Goal: Transaction & Acquisition: Purchase product/service

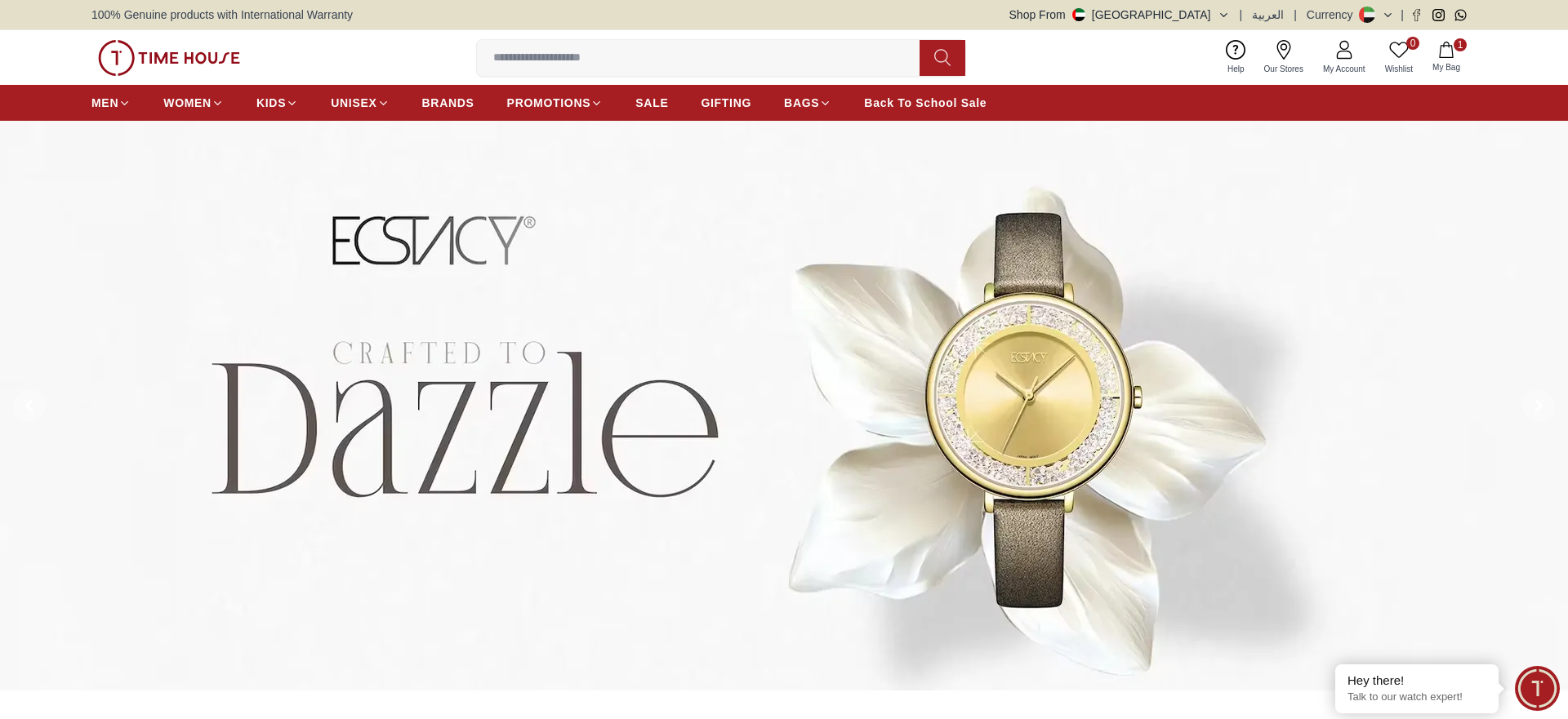
click at [1222, 15] on button "Shop From [GEOGRAPHIC_DATA]" at bounding box center [1119, 14] width 221 height 17
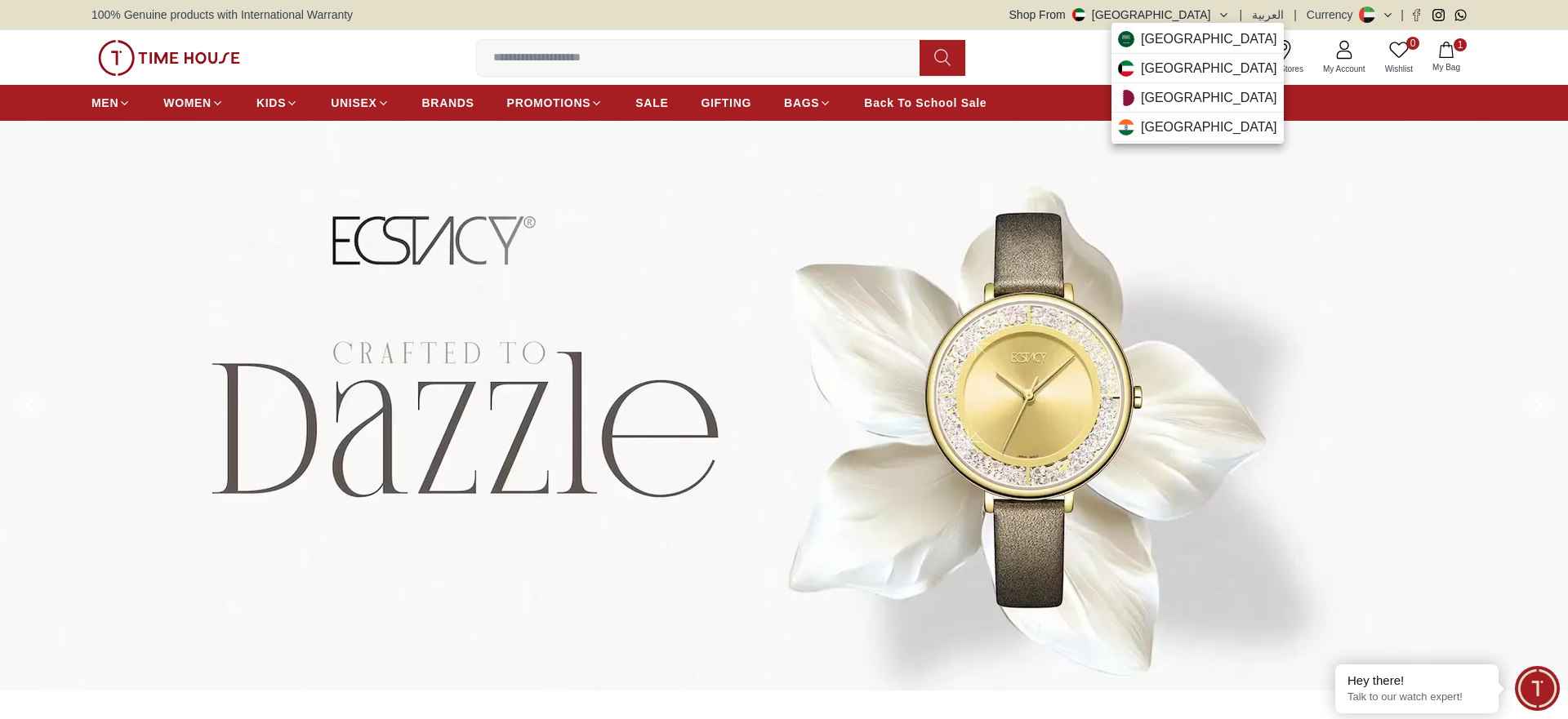
drag, startPoint x: 1032, startPoint y: 216, endPoint x: 555, endPoint y: 62, distance: 501.2
click at [555, 62] on div at bounding box center [784, 359] width 1568 height 719
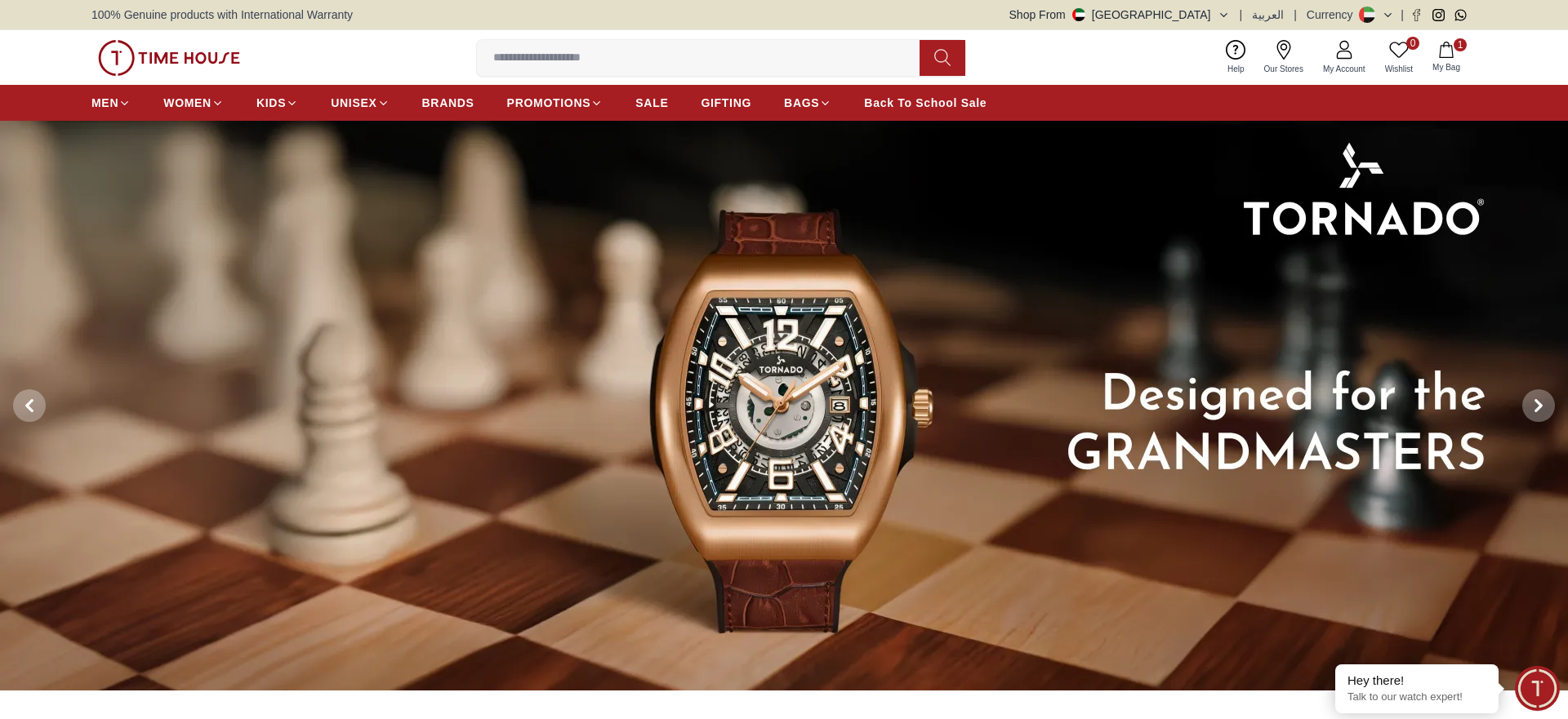
click at [555, 62] on input at bounding box center [705, 58] width 456 height 32
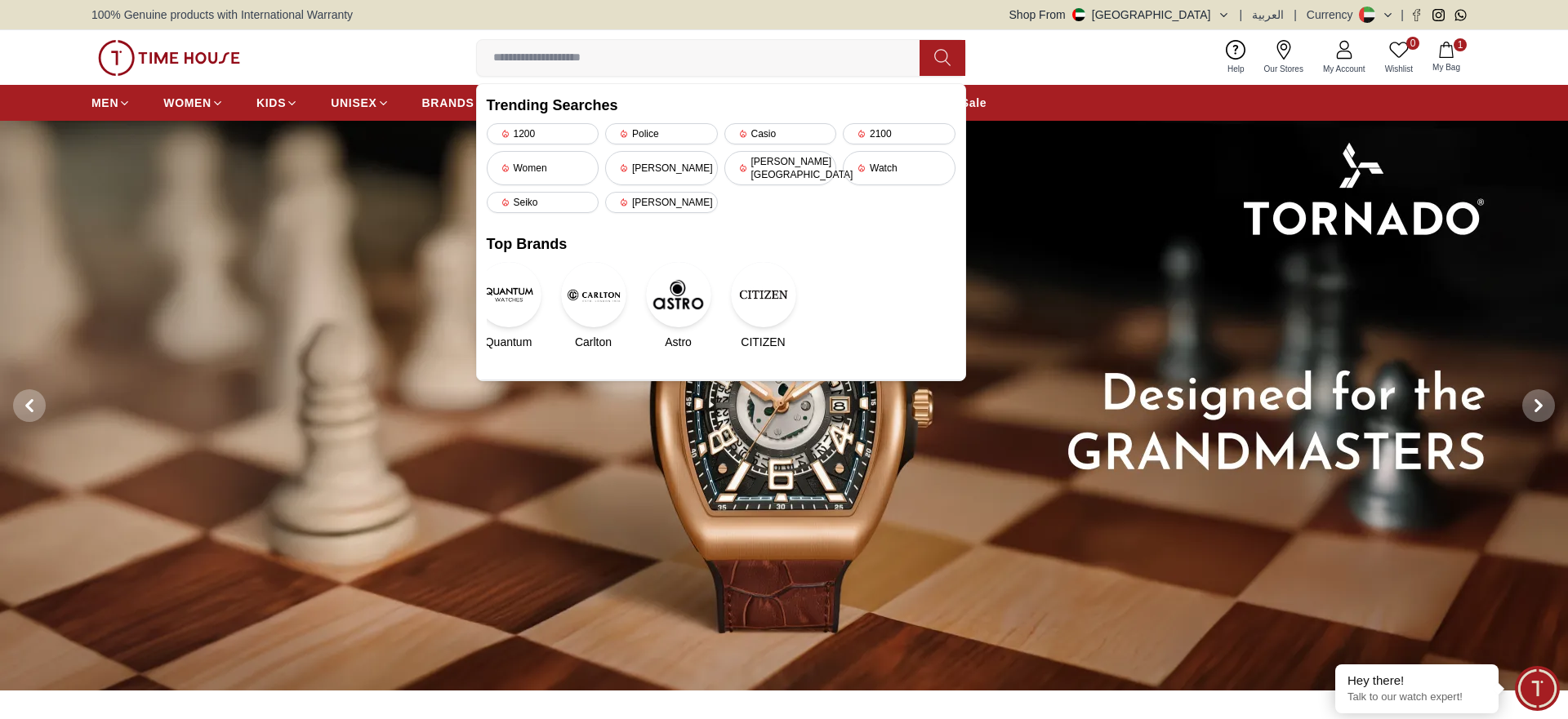
paste input "**********"
type input "**********"
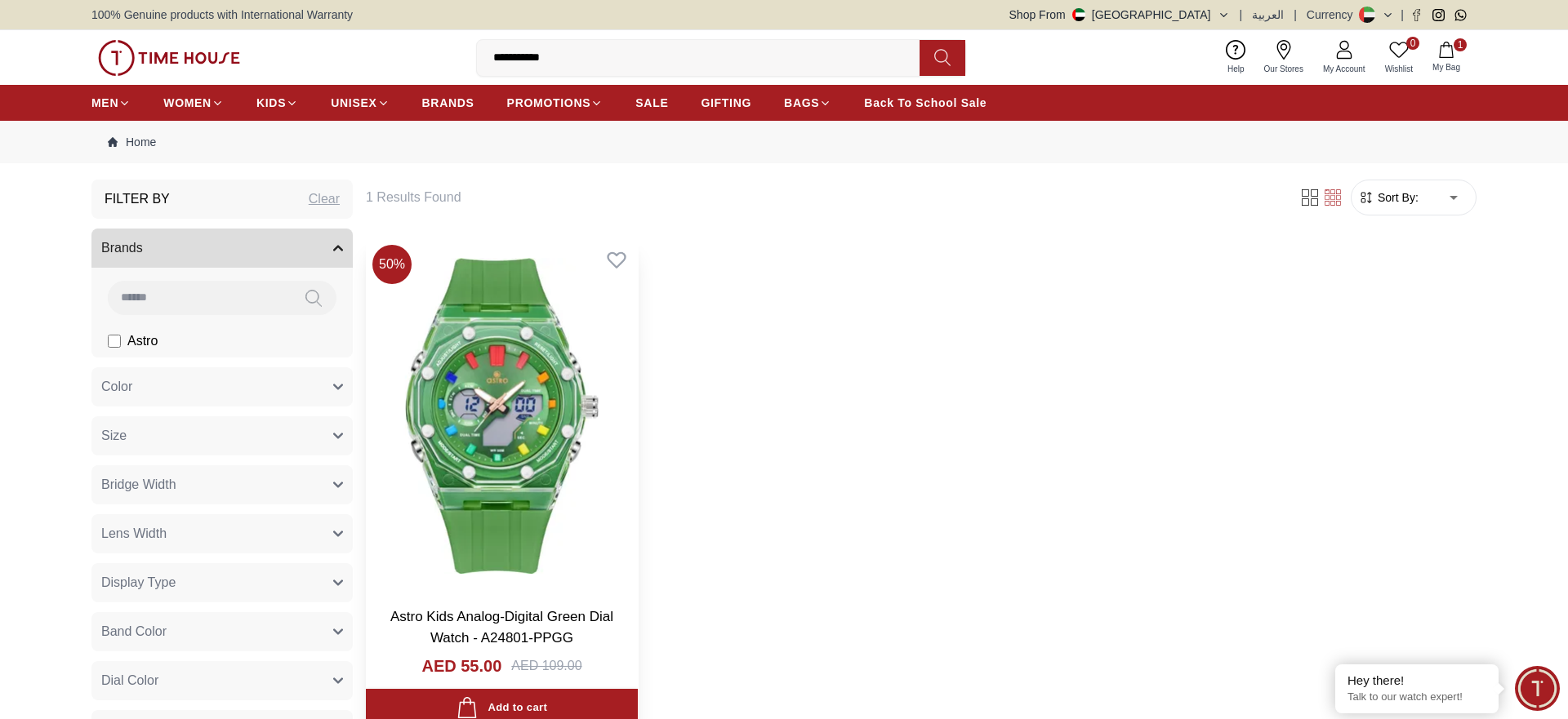
click at [474, 409] on img at bounding box center [502, 415] width 272 height 355
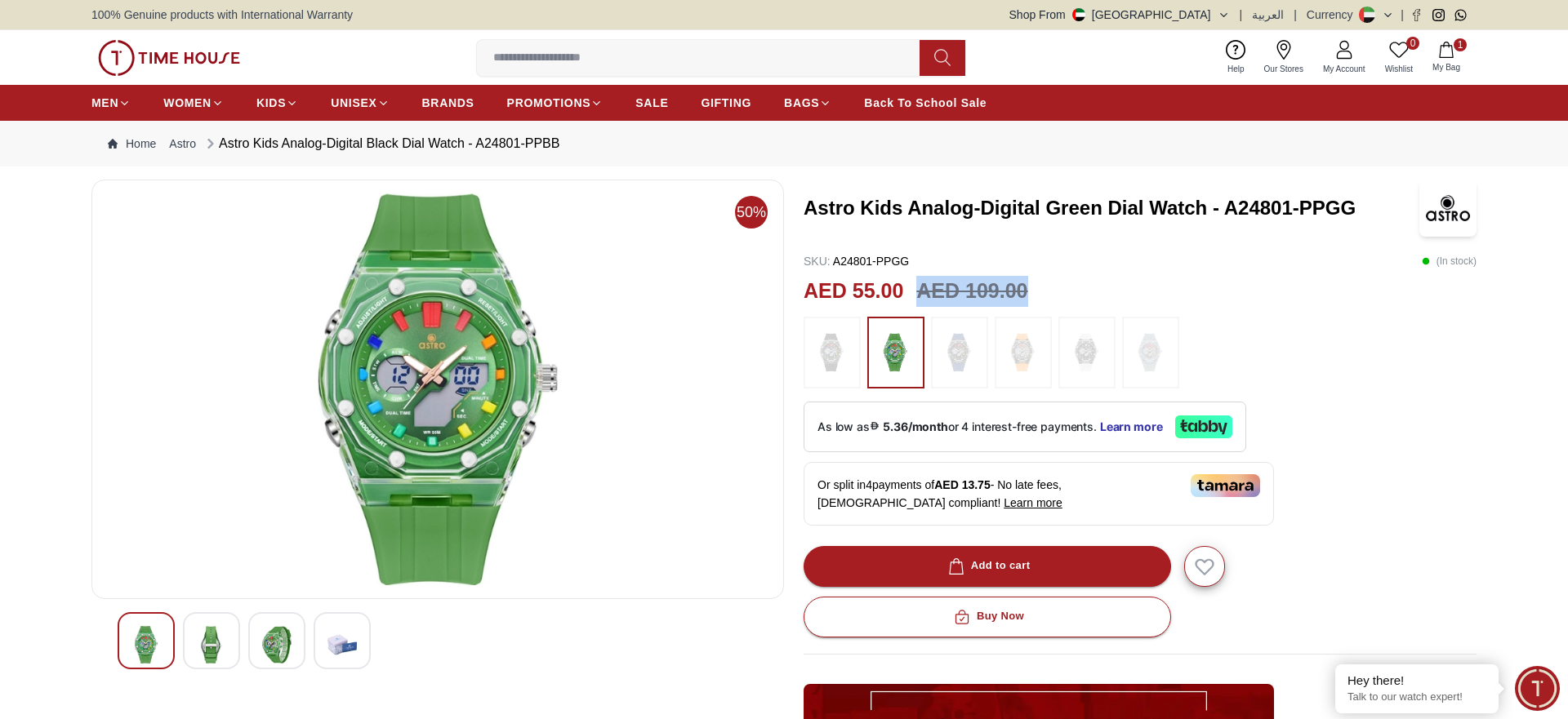
drag, startPoint x: 1027, startPoint y: 284, endPoint x: 920, endPoint y: 294, distance: 107.5
click at [920, 294] on h3 "AED 109.00" at bounding box center [971, 292] width 111 height 31
copy h3 "AED 109.00"
drag, startPoint x: 902, startPoint y: 291, endPoint x: 802, endPoint y: 294, distance: 100.0
click at [802, 294] on div "50% Astro Kids Analog-Digital Green Dial Watch - A24801-PPGG SKU : A24801-PPGG …" at bounding box center [784, 595] width 1385 height 831
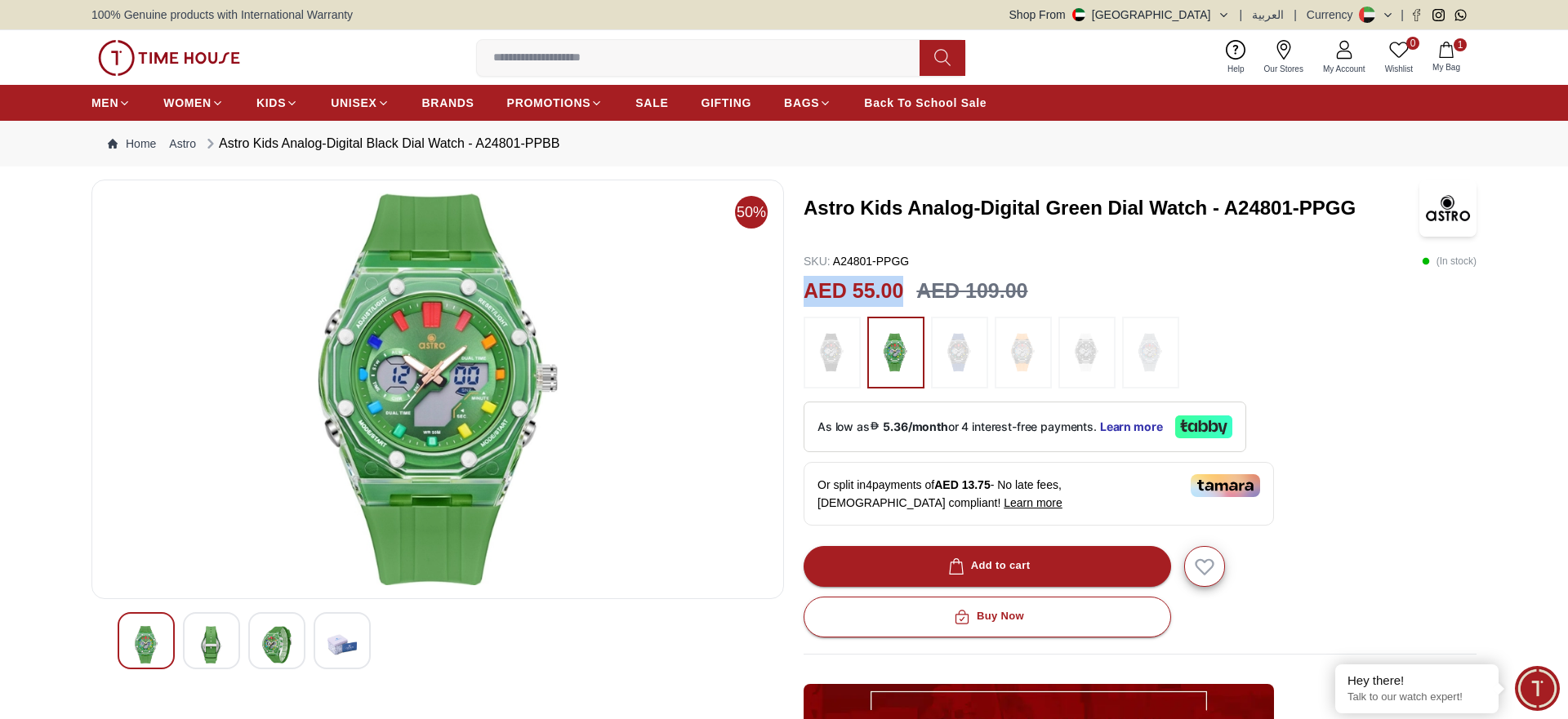
copy h2 "AED 55.00"
click at [1209, 14] on button "Shop From [GEOGRAPHIC_DATA]" at bounding box center [1119, 14] width 221 height 17
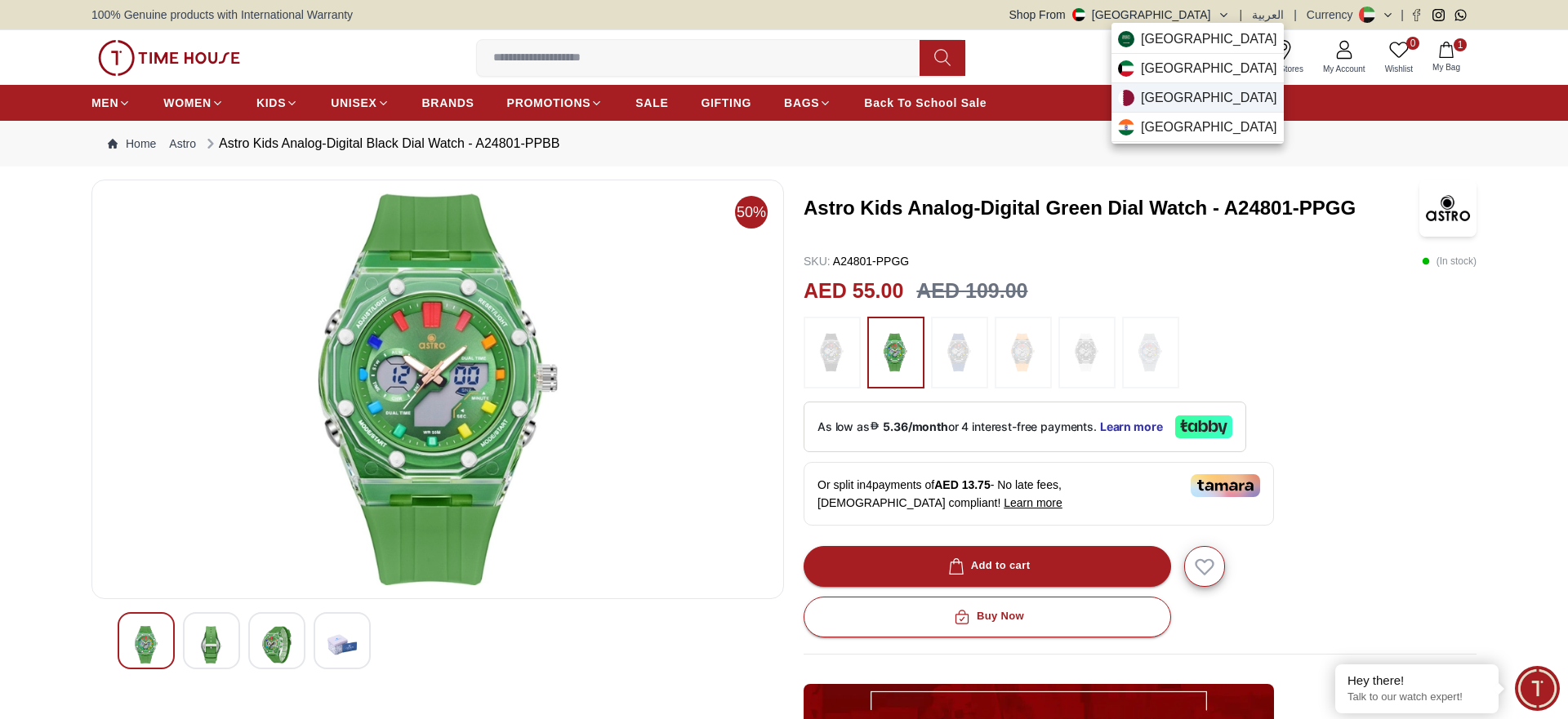
click at [1165, 98] on span "[GEOGRAPHIC_DATA]" at bounding box center [1209, 98] width 136 height 19
